Goal: Task Accomplishment & Management: Complete application form

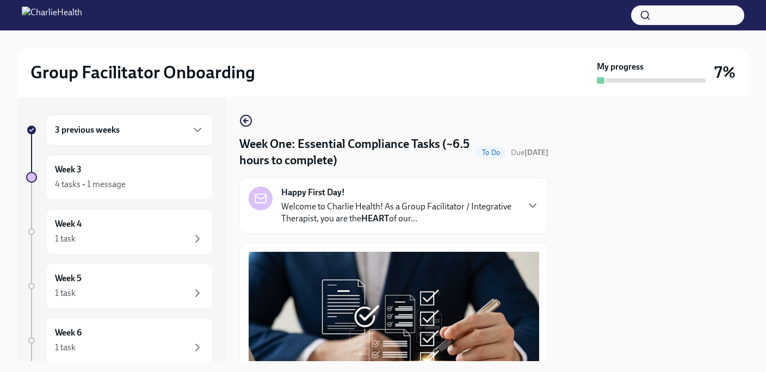
scroll to position [246, 0]
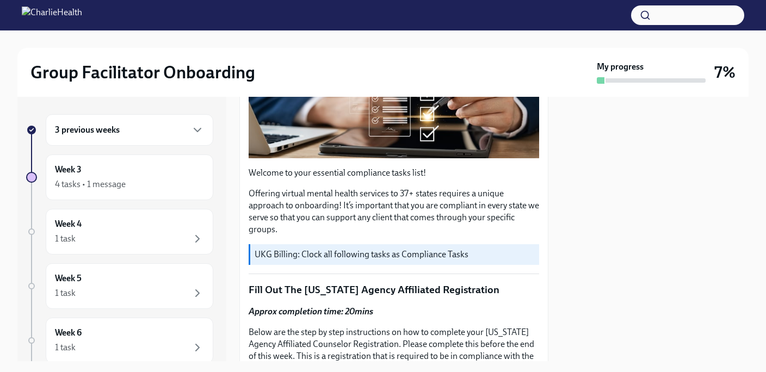
click at [158, 139] on div "3 previous weeks" at bounding box center [130, 130] width 168 height 32
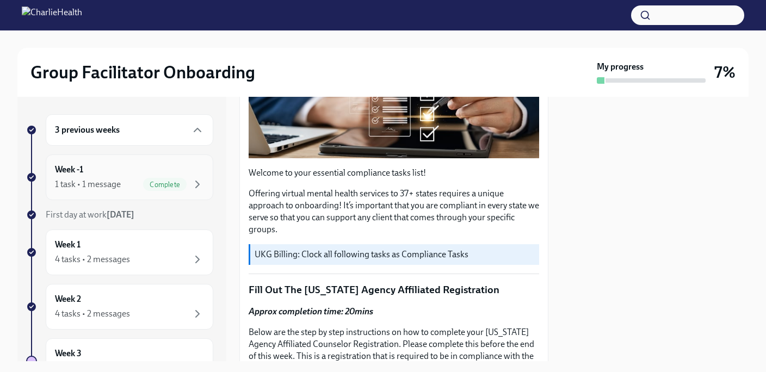
click at [162, 177] on div "Week -1 1 task • 1 message Complete" at bounding box center [129, 177] width 149 height 27
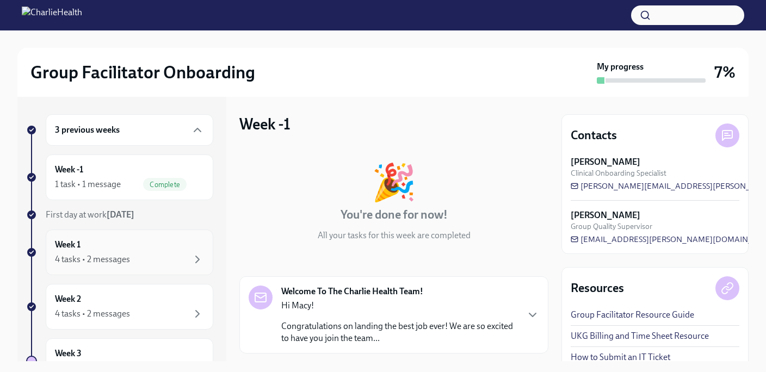
click at [156, 246] on div "Week 1 4 tasks • 2 messages" at bounding box center [129, 252] width 149 height 27
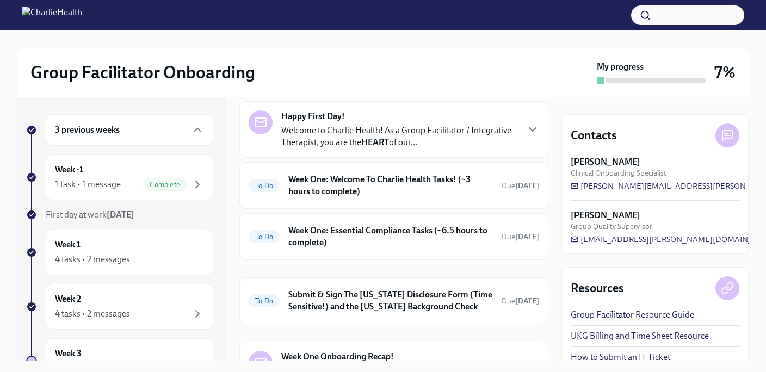
scroll to position [45, 0]
click at [360, 240] on h6 "Week One: Essential Compliance Tasks (~6.5 hours to complete)" at bounding box center [391, 237] width 205 height 24
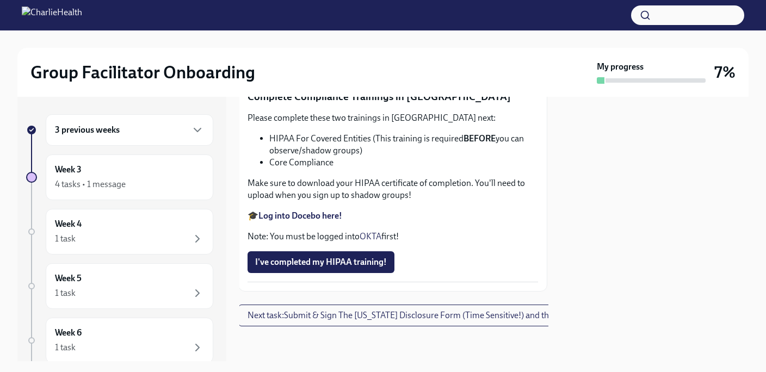
scroll to position [2680, 1]
click at [364, 255] on button "I've completed my HIPAA training!" at bounding box center [321, 263] width 147 height 22
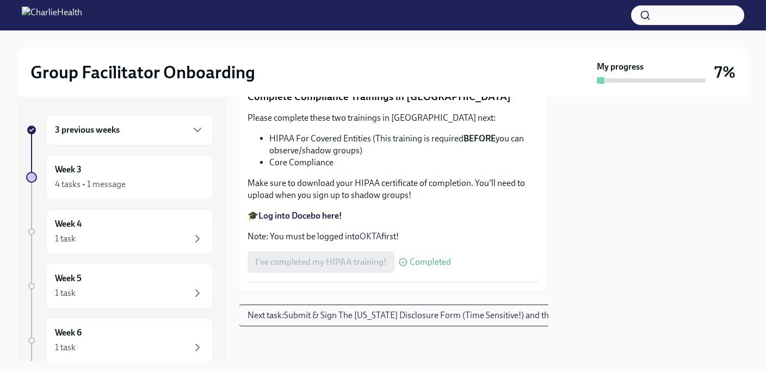
scroll to position [2288, 1]
click at [288, 8] on strong "Log into Relias here" at bounding box center [296, 2] width 74 height 10
click at [357, 66] on span "Upload [US_STATE] Mandated Reporter Certificate" at bounding box center [356, 61] width 203 height 11
click at [0, 0] on input "Upload [US_STATE] Mandated Reporter Certificate" at bounding box center [0, 0] width 0 height 0
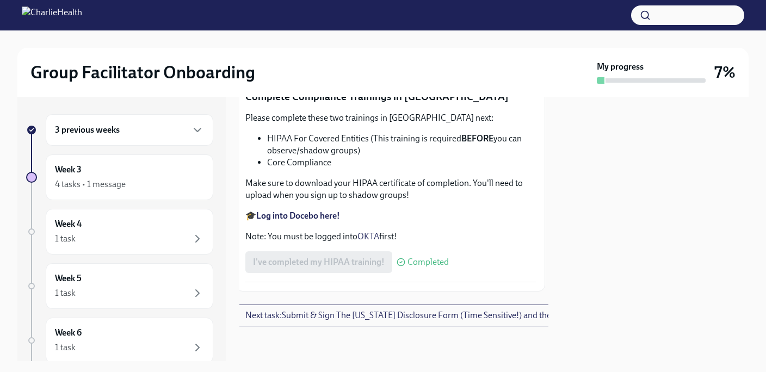
scroll to position [2681, 3]
click at [411, 313] on span "Next task : Submit & Sign The [US_STATE] Disclosure Form (Time Sensitive!) and …" at bounding box center [457, 315] width 423 height 11
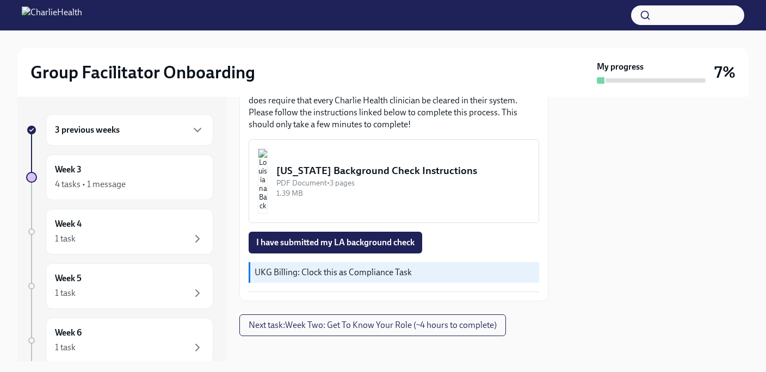
scroll to position [421, 0]
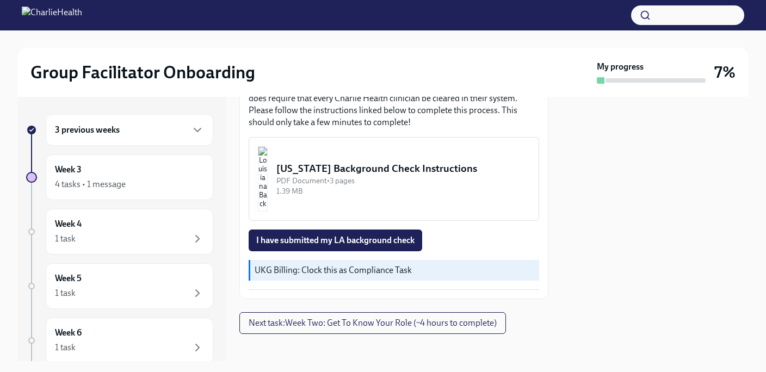
click at [390, 186] on div "1.39 MB" at bounding box center [404, 191] width 254 height 10
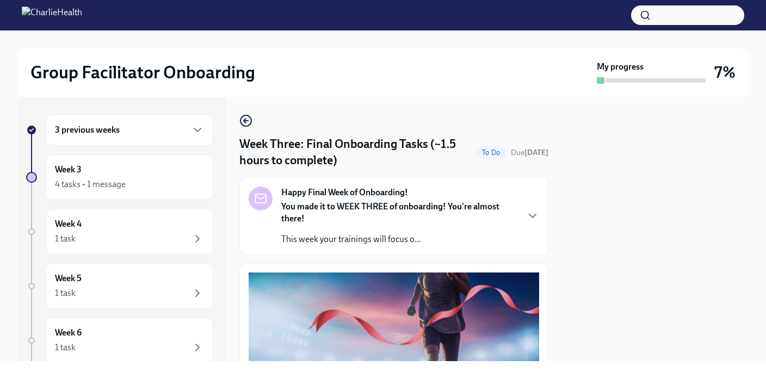
click at [109, 142] on div "3 previous weeks" at bounding box center [130, 130] width 168 height 32
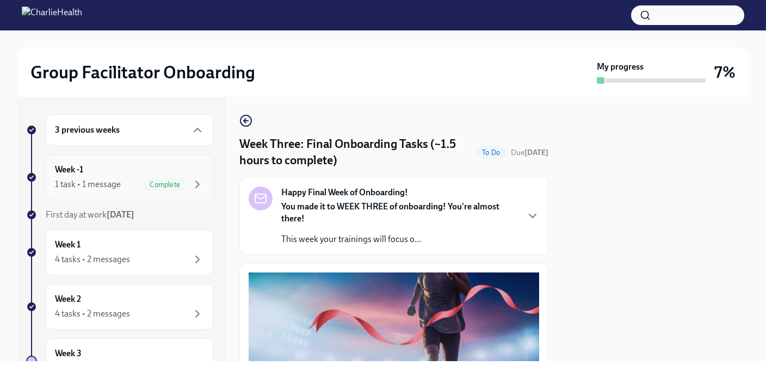
click at [110, 173] on div "Week -1 1 task • 1 message Complete" at bounding box center [129, 177] width 149 height 27
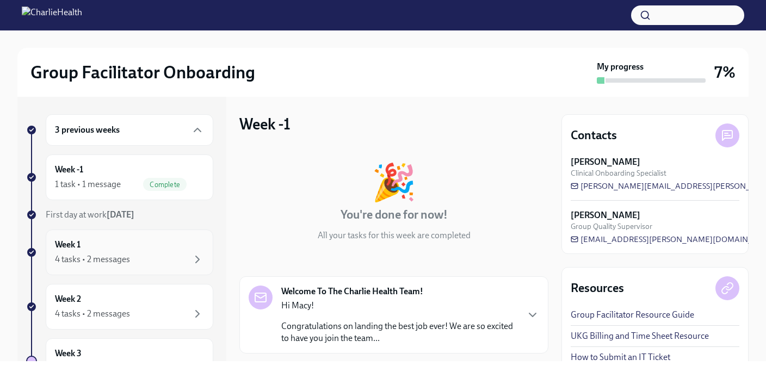
click at [130, 251] on div "Week 1 4 tasks • 2 messages" at bounding box center [129, 252] width 149 height 27
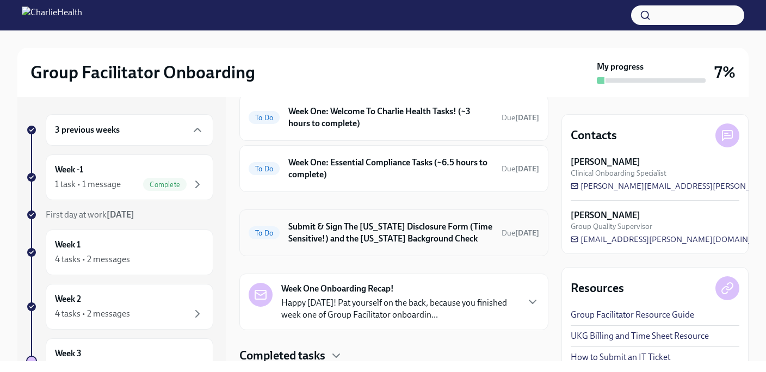
scroll to position [109, 0]
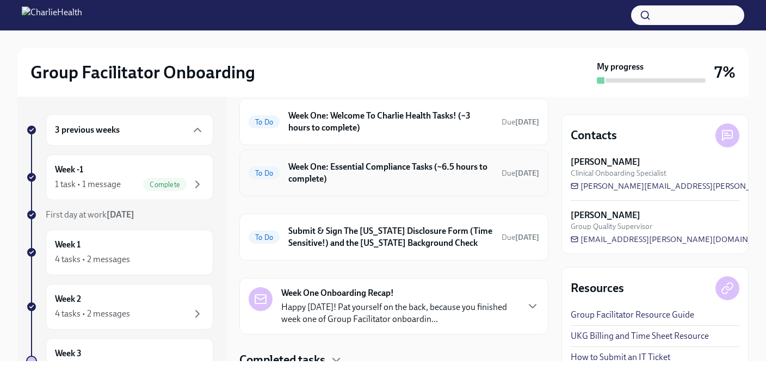
click at [350, 167] on h6 "Week One: Essential Compliance Tasks (~6.5 hours to complete)" at bounding box center [391, 173] width 205 height 24
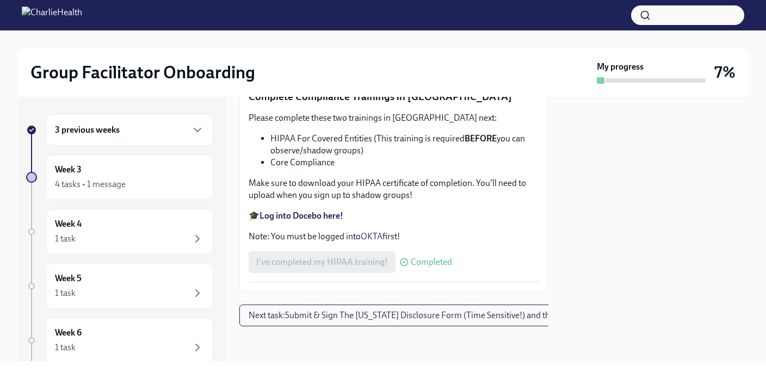
scroll to position [2681, 0]
click at [336, 312] on span "Next task : Submit & Sign The [US_STATE] Disclosure Form (Time Sensitive!) and …" at bounding box center [460, 315] width 423 height 11
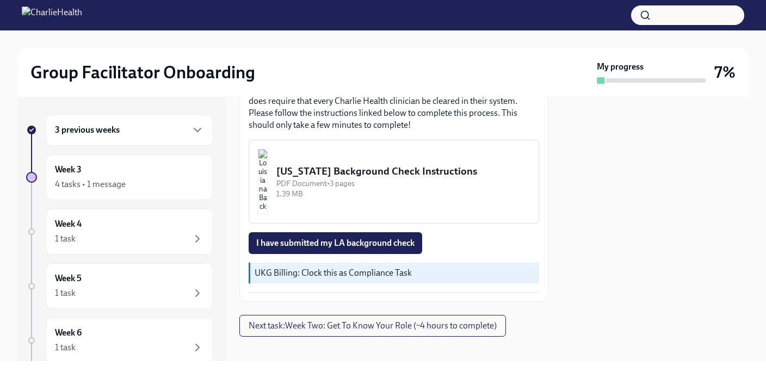
scroll to position [421, 0]
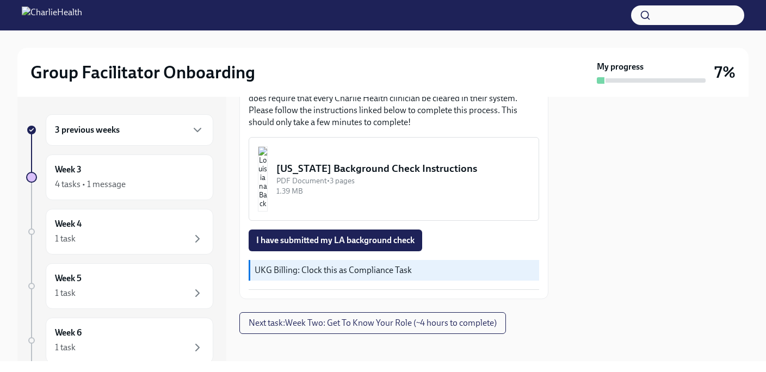
click at [368, 162] on div "[US_STATE] Background Check Instructions" at bounding box center [404, 169] width 254 height 14
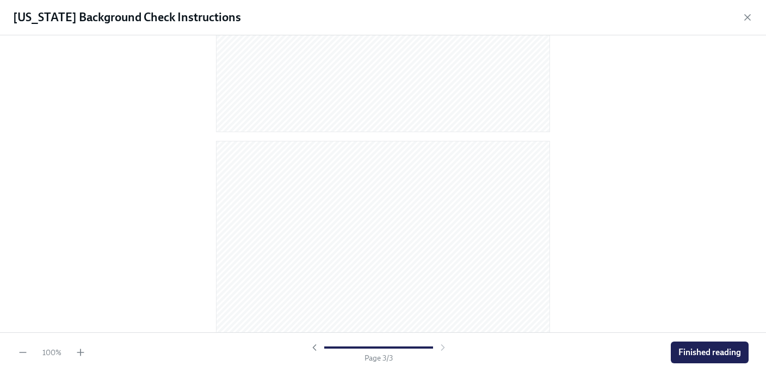
scroll to position [351, 0]
click at [749, 14] on icon "button" at bounding box center [748, 17] width 11 height 11
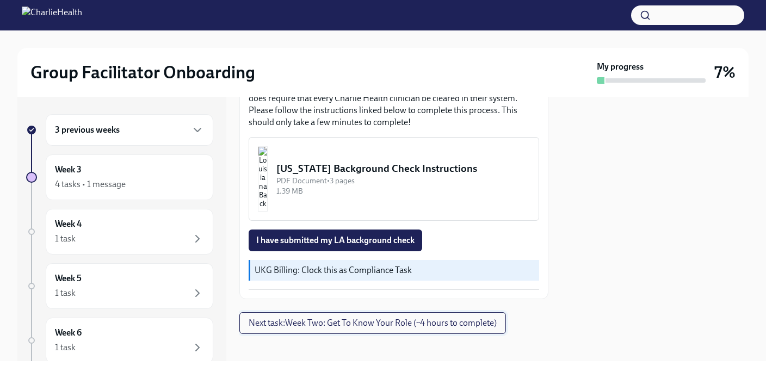
click at [442, 318] on span "Next task : Week Two: Get To Know Your Role (~4 hours to complete)" at bounding box center [373, 323] width 248 height 11
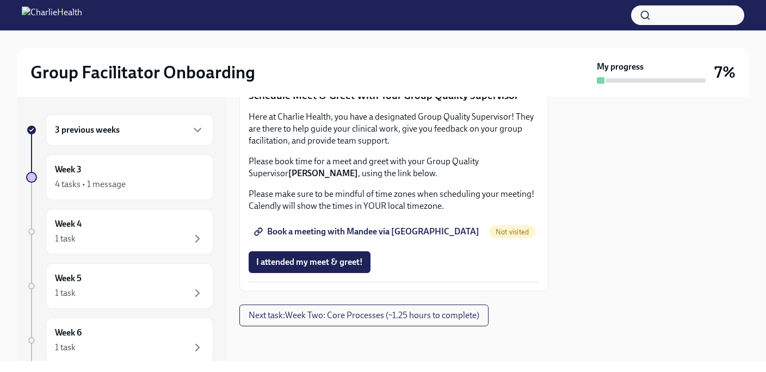
scroll to position [997, 0]
